Goal: Transaction & Acquisition: Purchase product/service

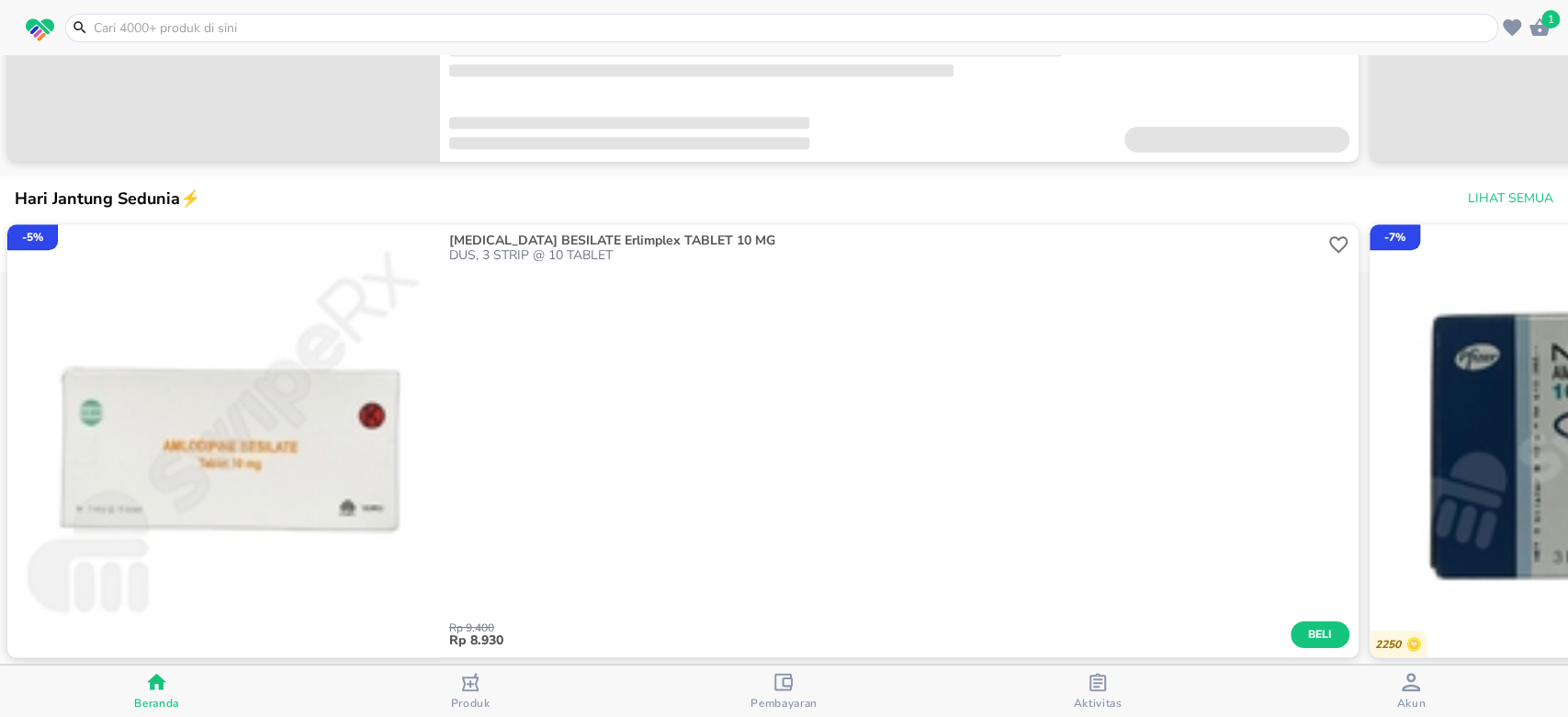
scroll to position [612, 0]
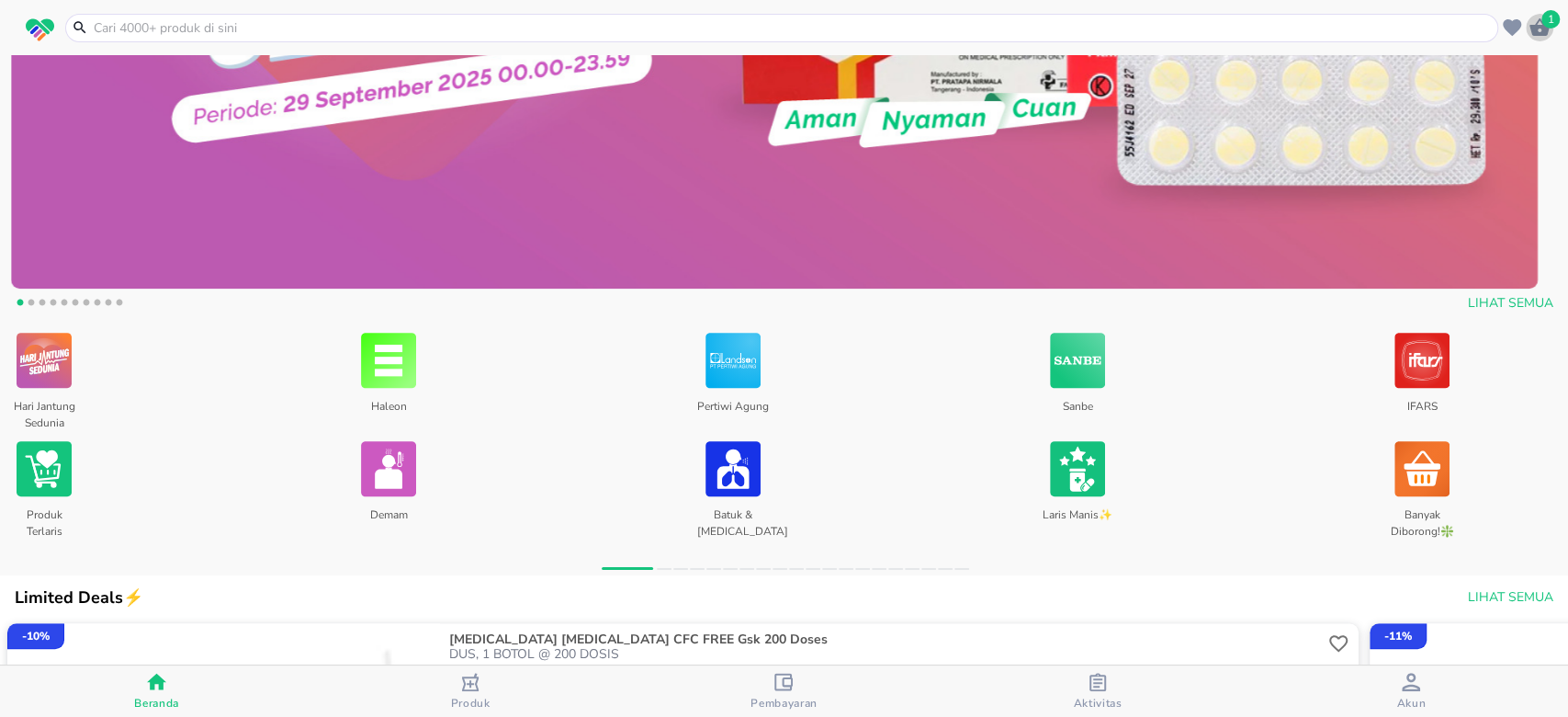
click at [1545, 34] on icon "button" at bounding box center [1540, 27] width 20 height 18
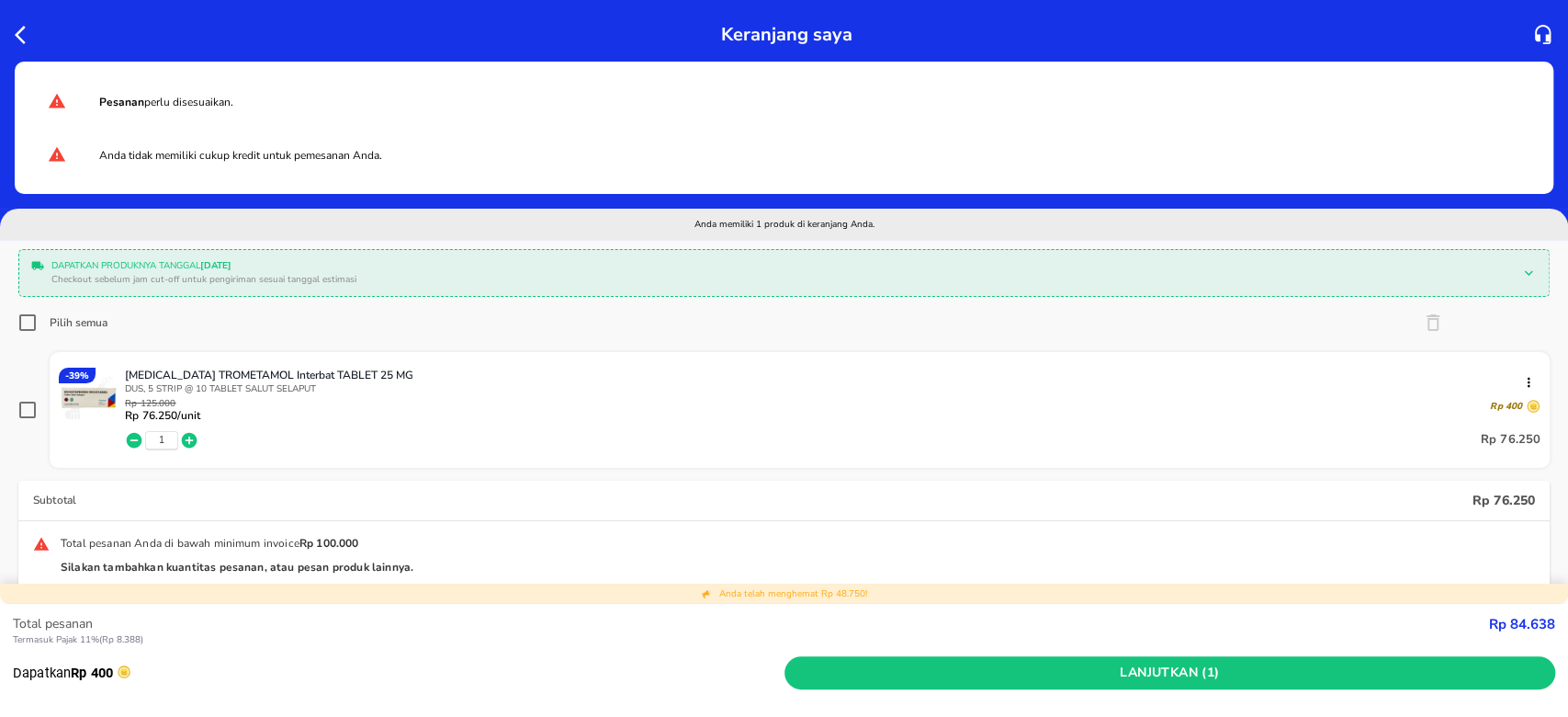
click at [26, 31] on icon "button" at bounding box center [26, 35] width 22 height 22
